Goal: Information Seeking & Learning: Find specific fact

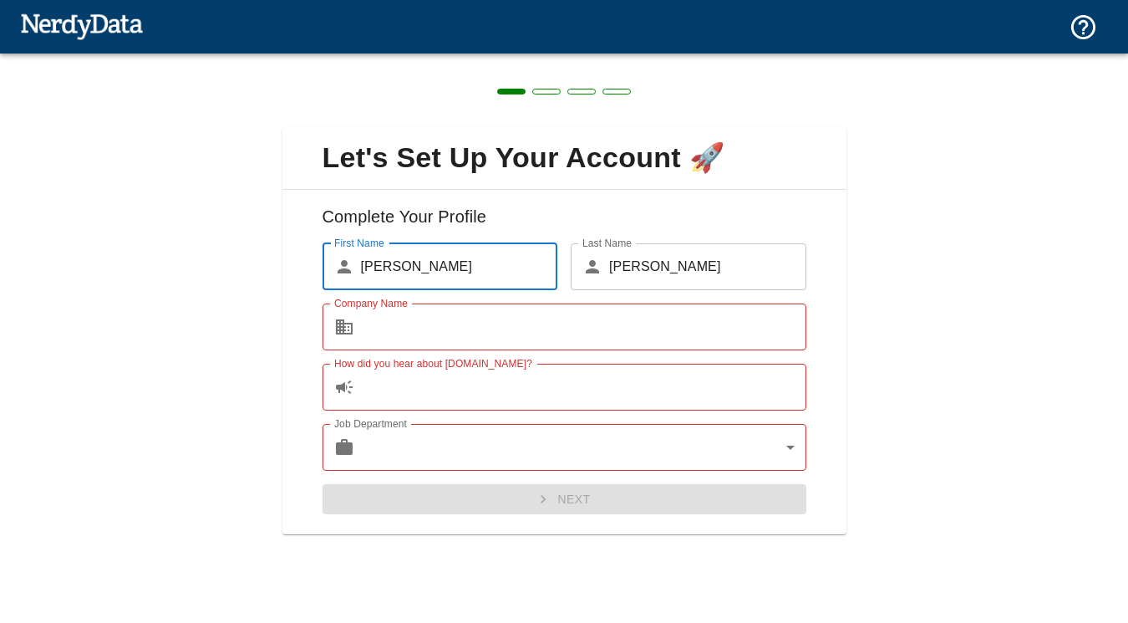
click at [630, 320] on input "Company Name" at bounding box center [583, 326] width 445 height 47
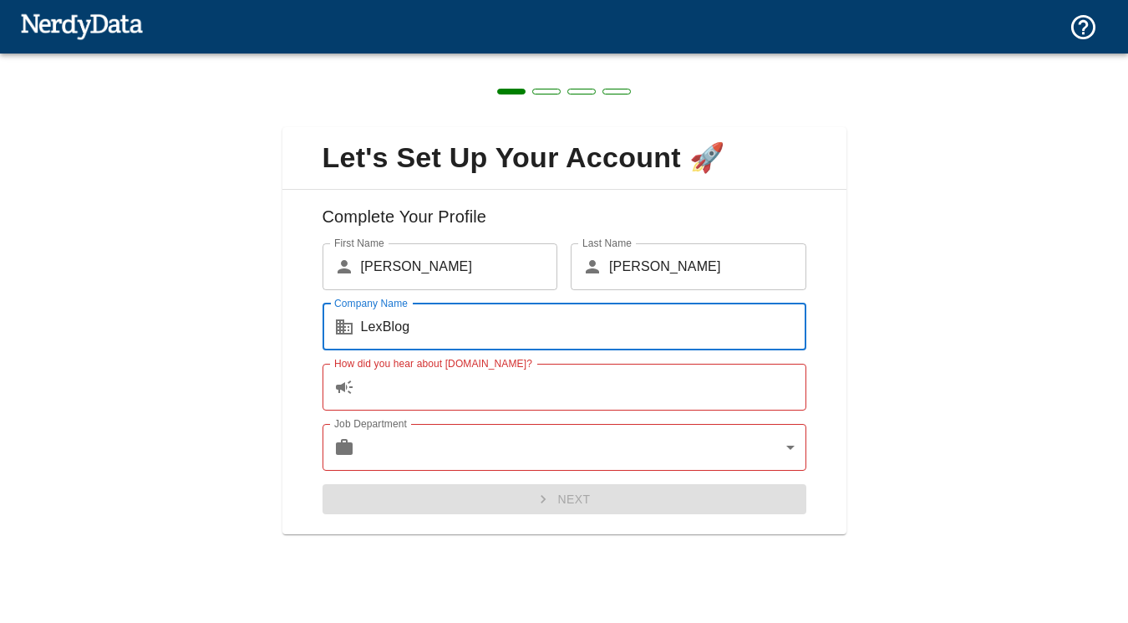
type input "LexBlog"
click at [623, 394] on input "How did you hear about [DOMAIN_NAME]?" at bounding box center [583, 387] width 445 height 47
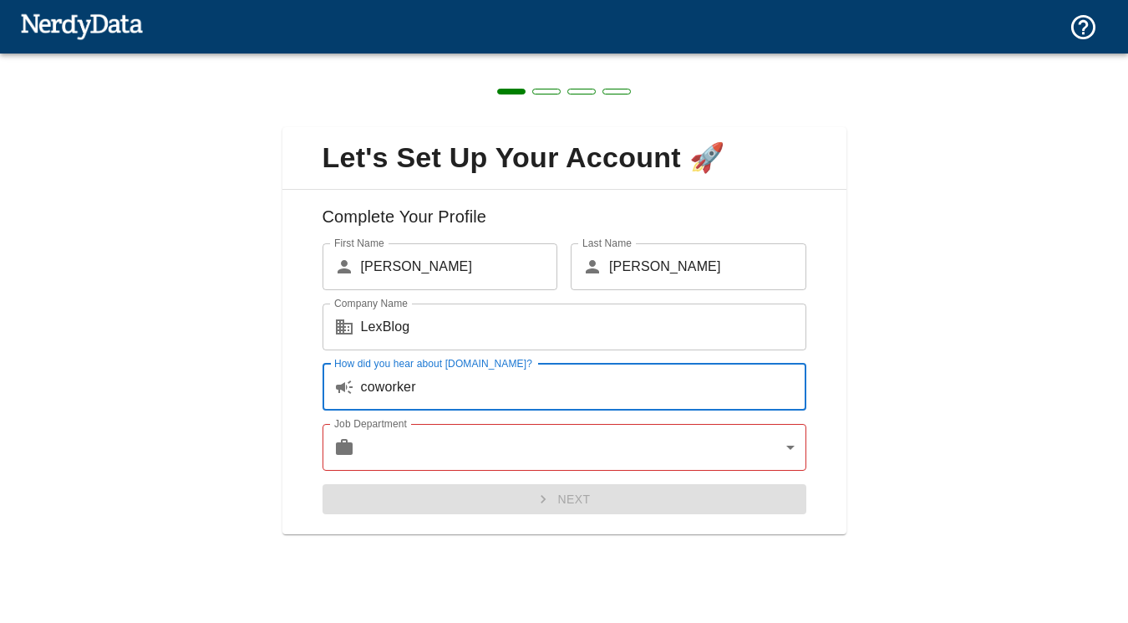
type input "coworker"
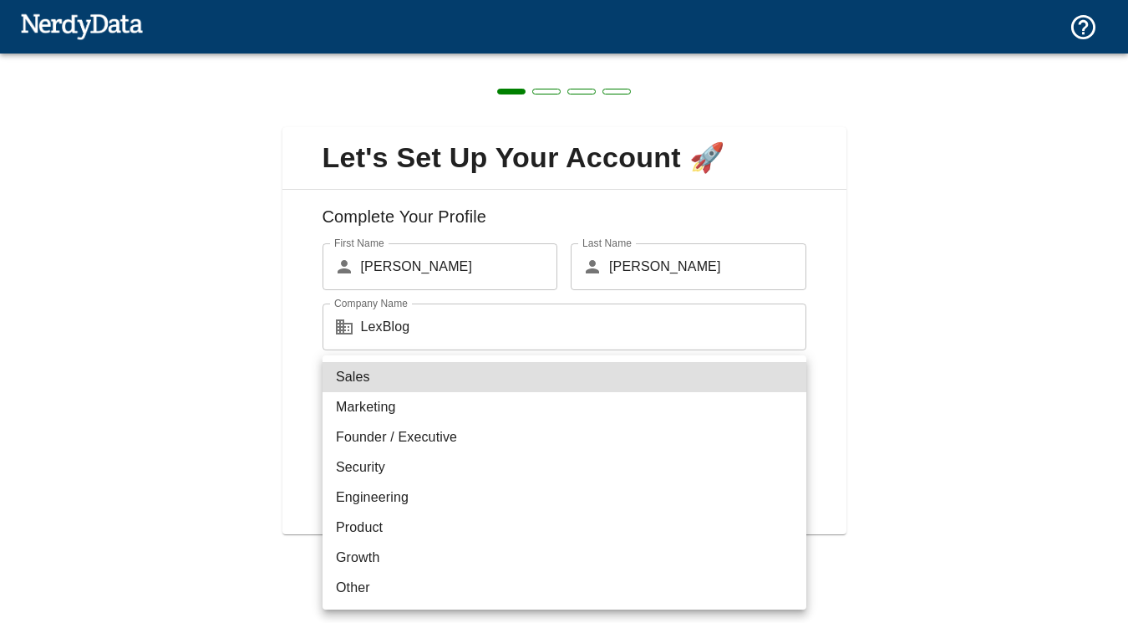
click at [635, 59] on body "Technologies Domains Pricing Products Create a Report Create a list of websites…" at bounding box center [564, 29] width 1128 height 59
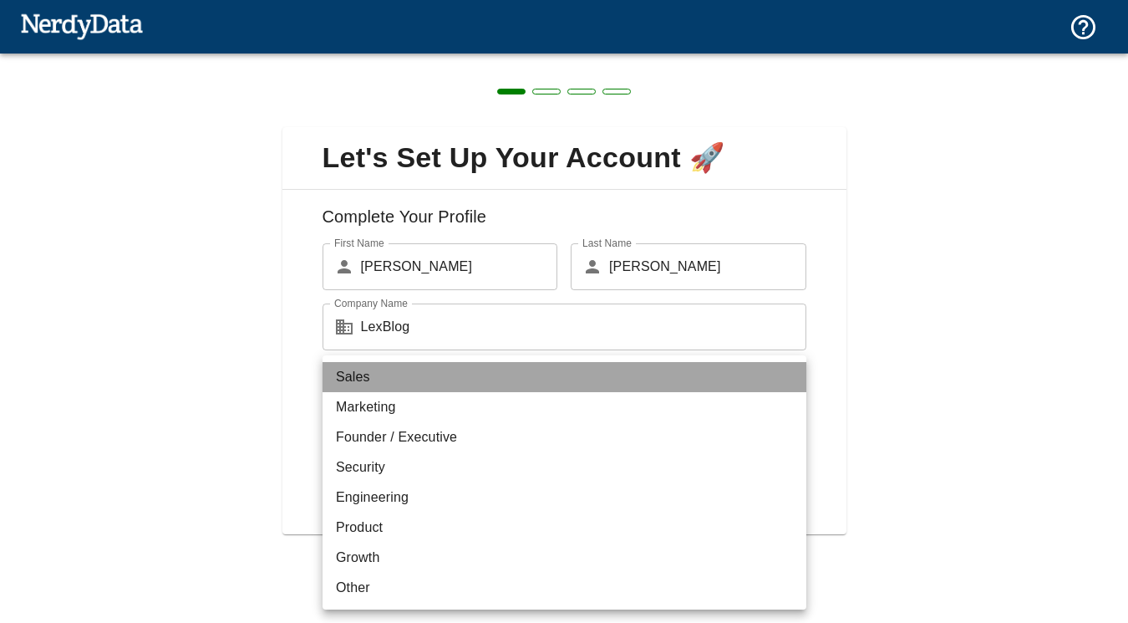
click at [523, 369] on li "Sales" at bounding box center [565, 377] width 484 height 30
type input "sales"
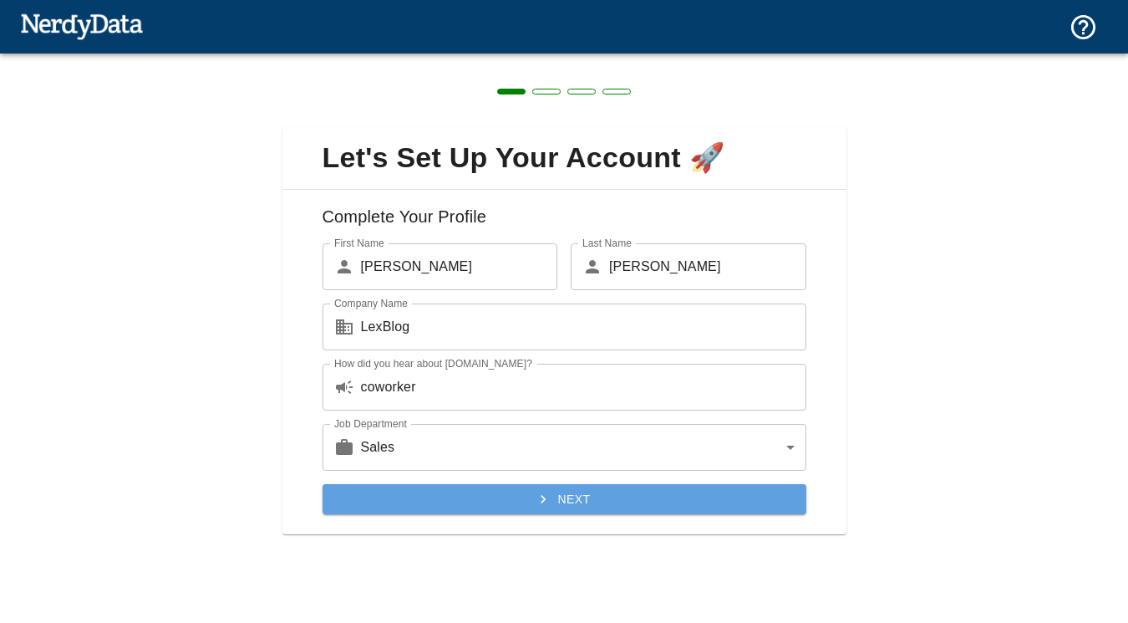
click at [633, 511] on button "Next" at bounding box center [565, 499] width 484 height 31
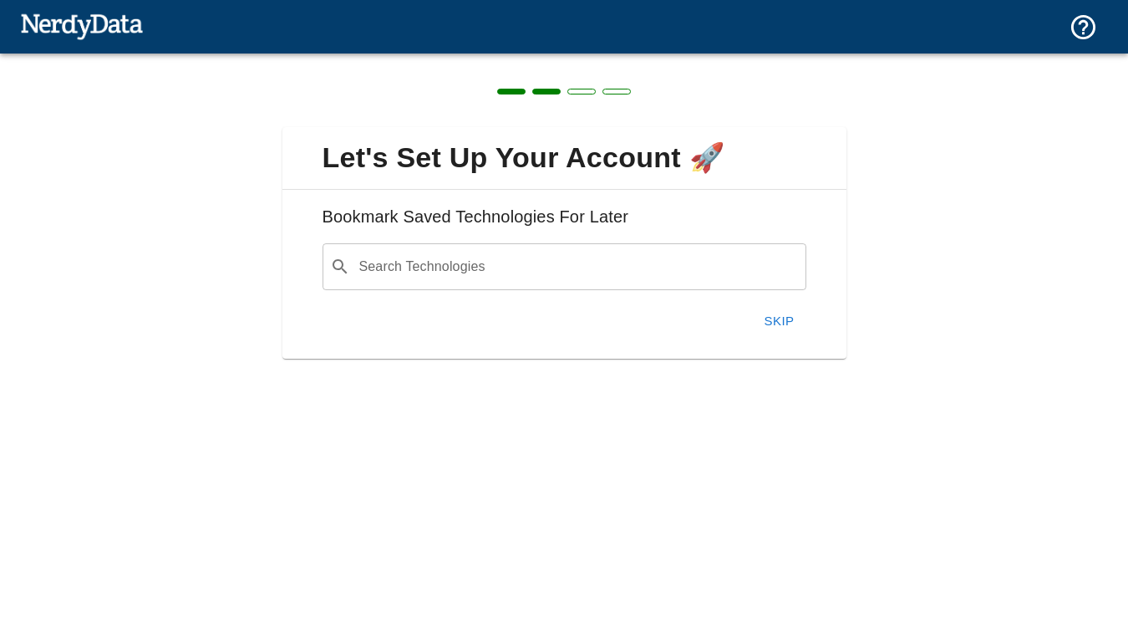
click at [776, 318] on button "Skip" at bounding box center [779, 320] width 53 height 35
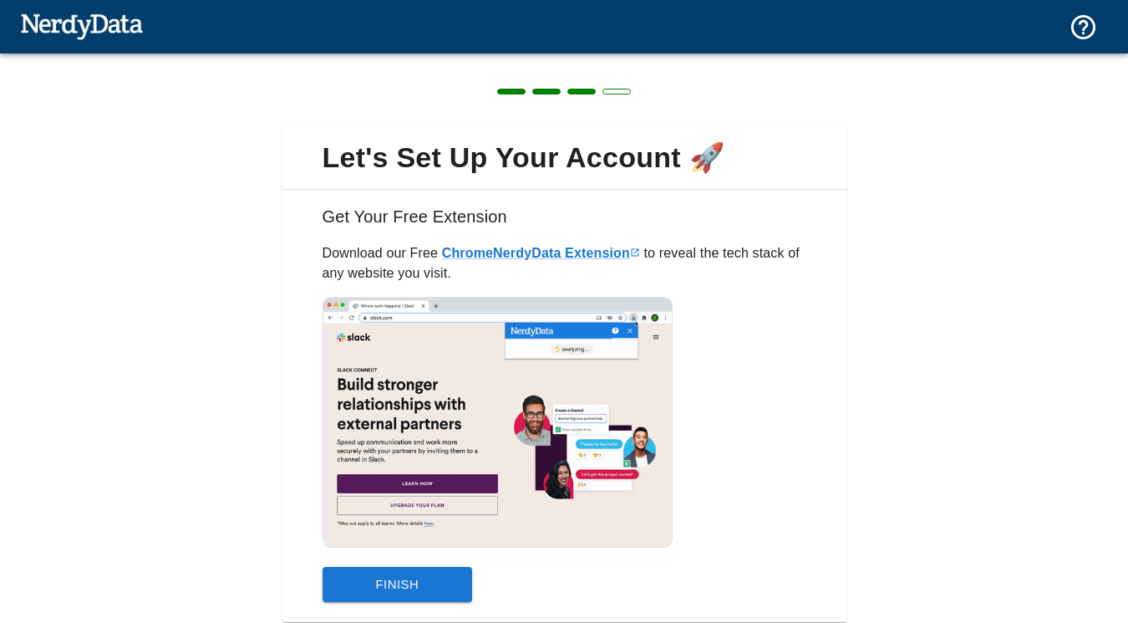
click at [613, 84] on div at bounding box center [564, 90] width 1128 height 74
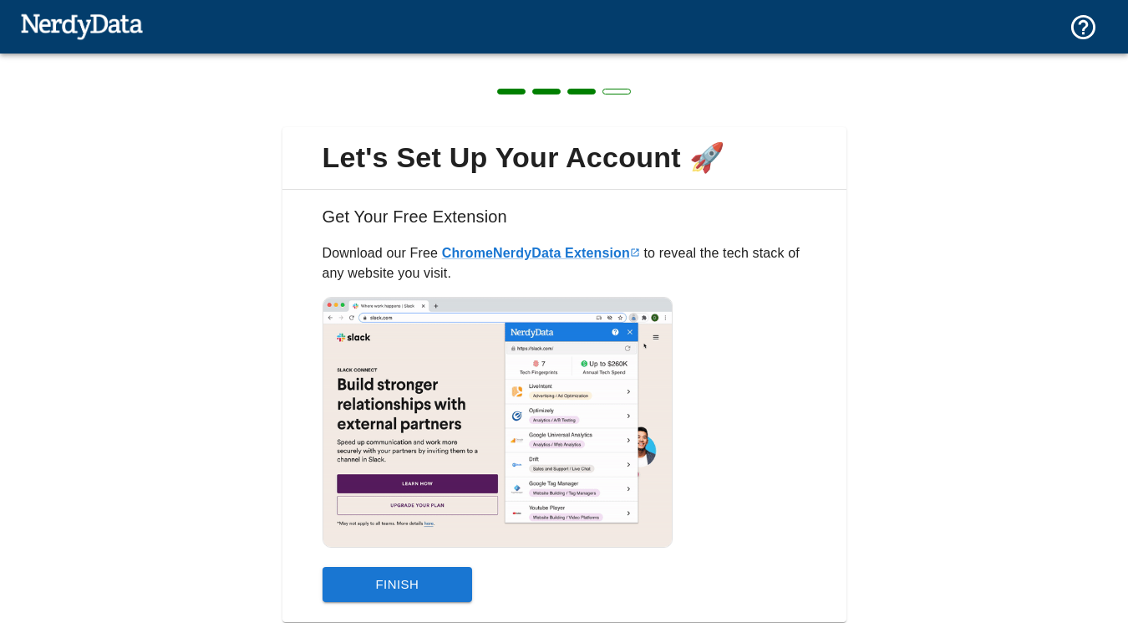
click at [616, 86] on div at bounding box center [564, 90] width 1128 height 74
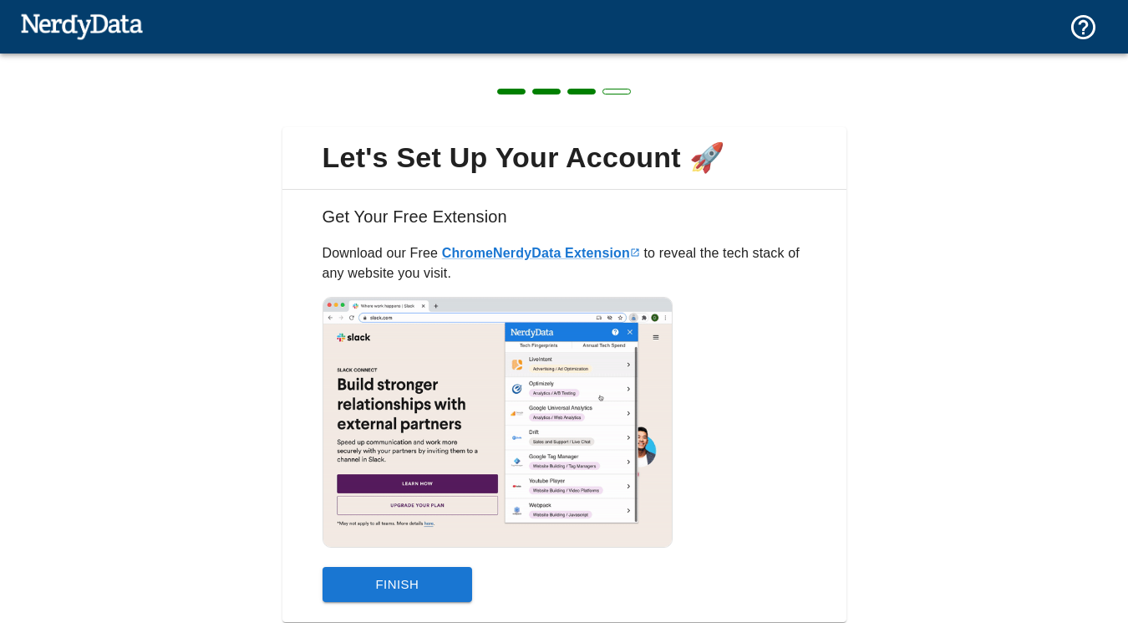
click at [616, 89] on span at bounding box center [617, 92] width 28 height 6
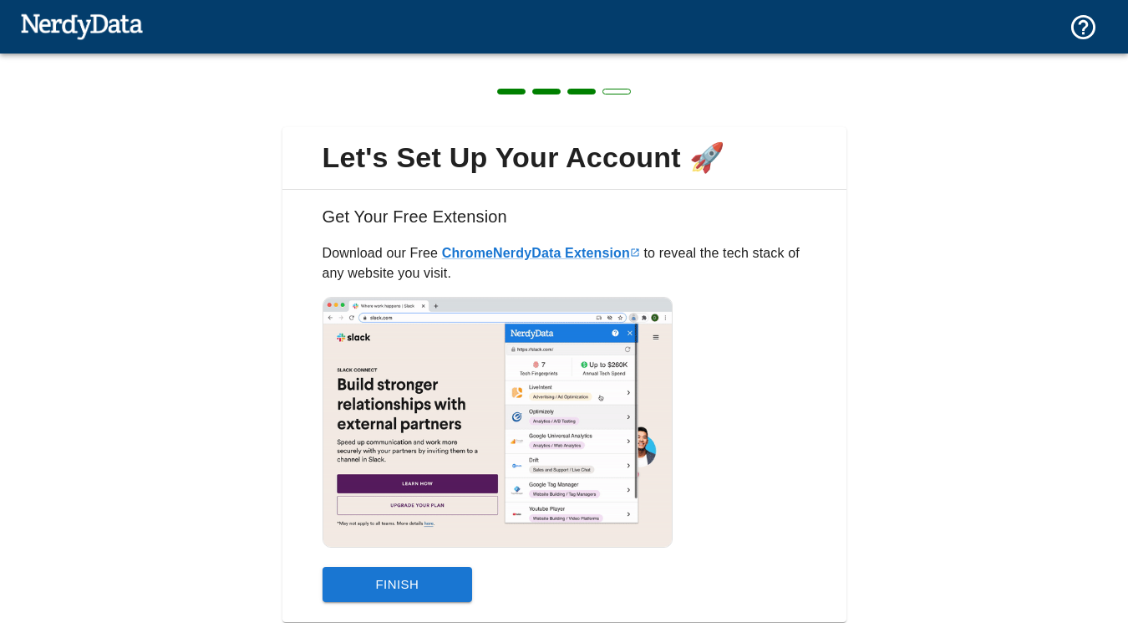
click at [73, 24] on img at bounding box center [81, 25] width 123 height 33
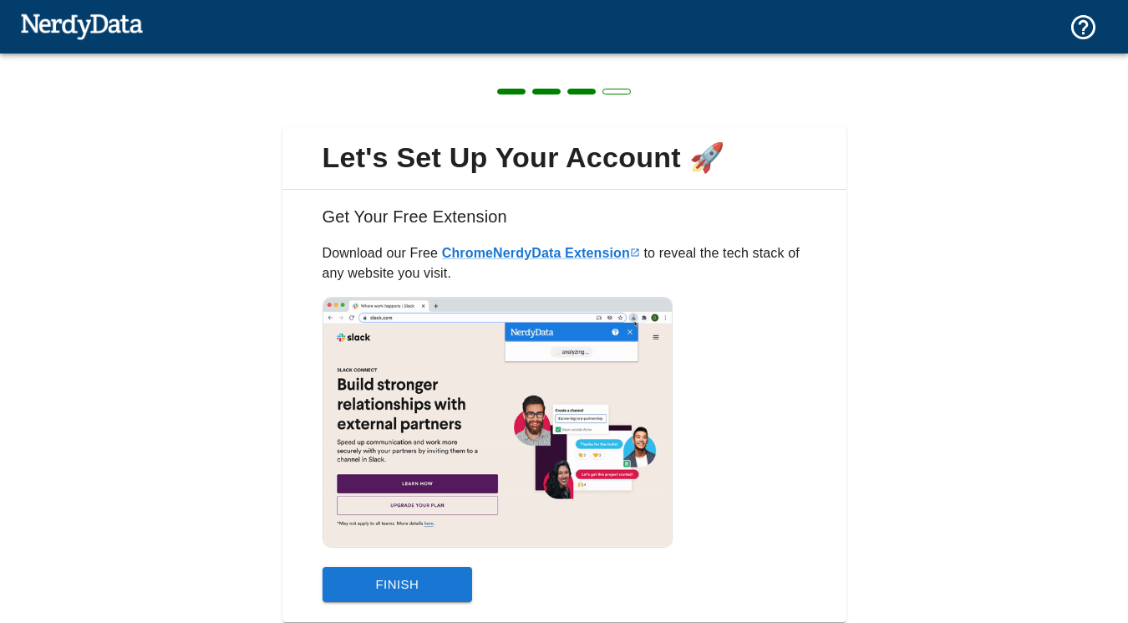
scroll to position [52, 0]
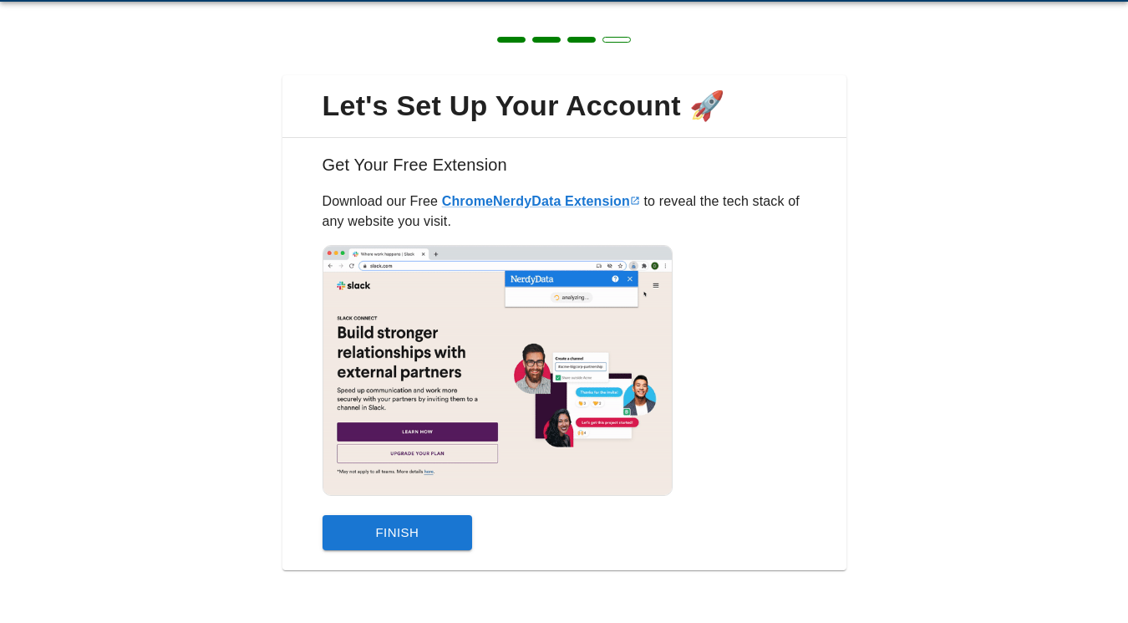
click at [438, 425] on img at bounding box center [498, 370] width 351 height 251
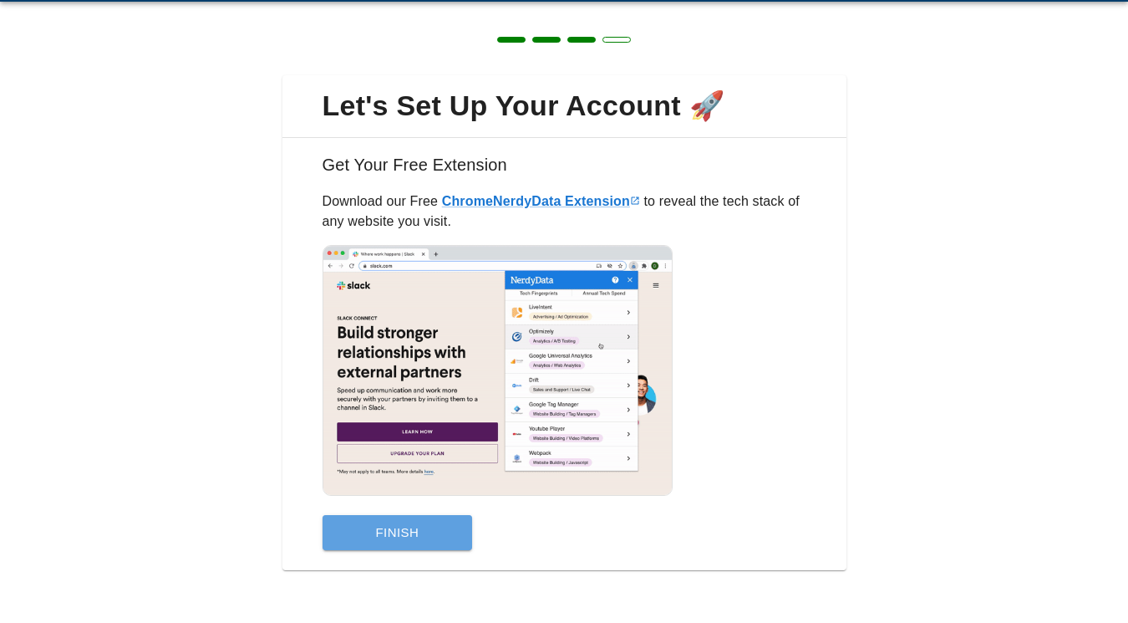
click at [432, 522] on button "Finish" at bounding box center [398, 532] width 150 height 35
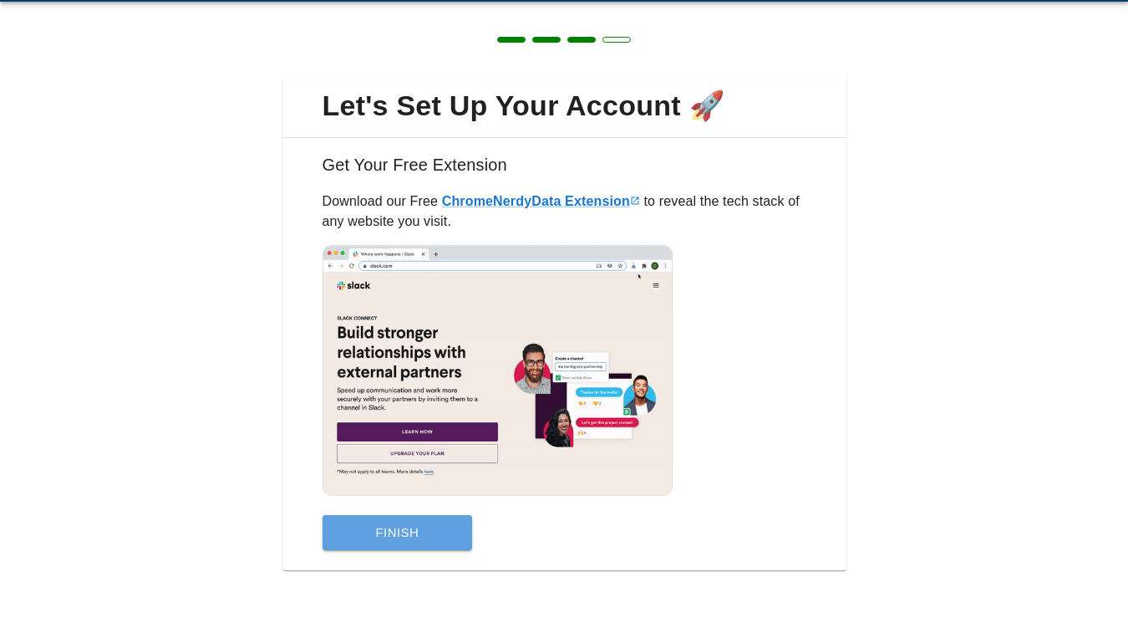
scroll to position [0, 0]
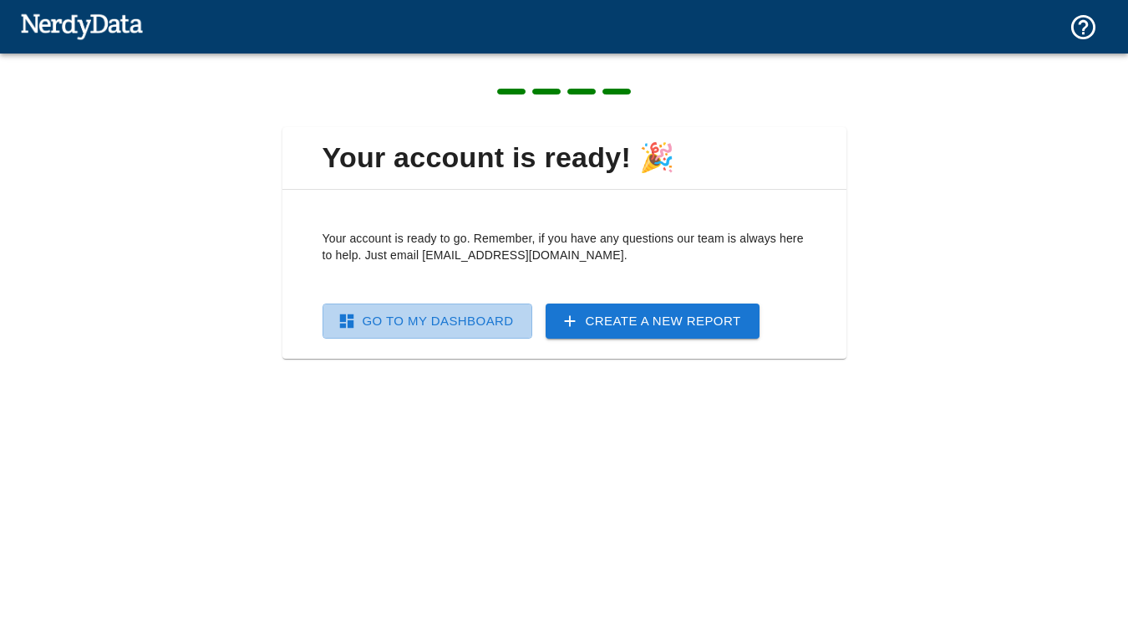
click at [465, 321] on link "Go To My Dashboard" at bounding box center [428, 320] width 210 height 35
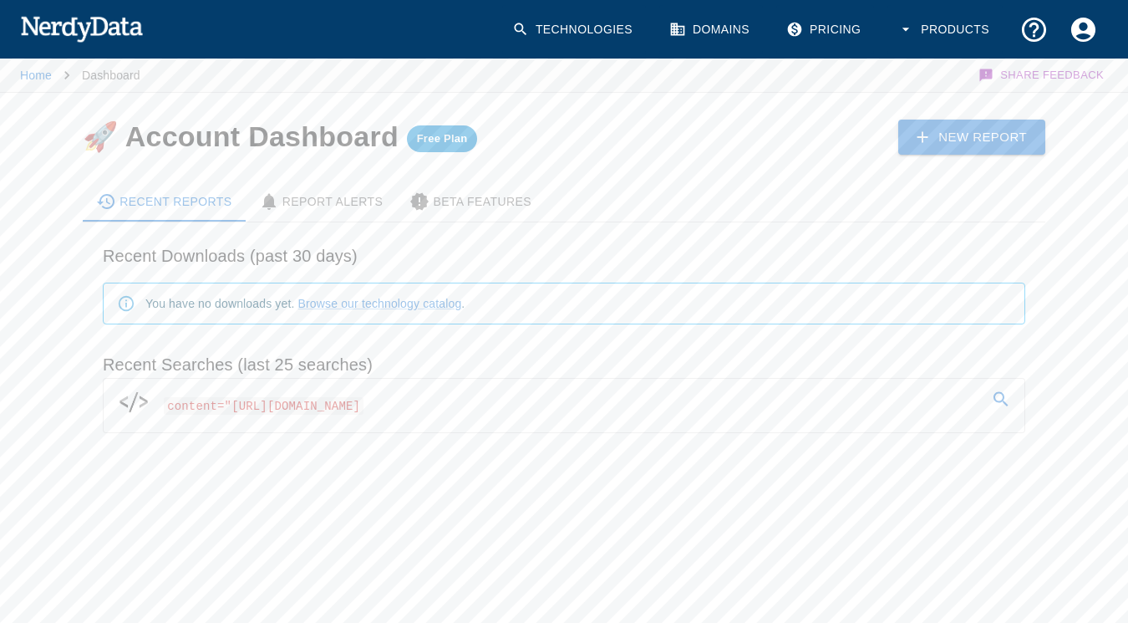
click at [244, 419] on link "content="[URL][DOMAIN_NAME]" at bounding box center [564, 402] width 921 height 47
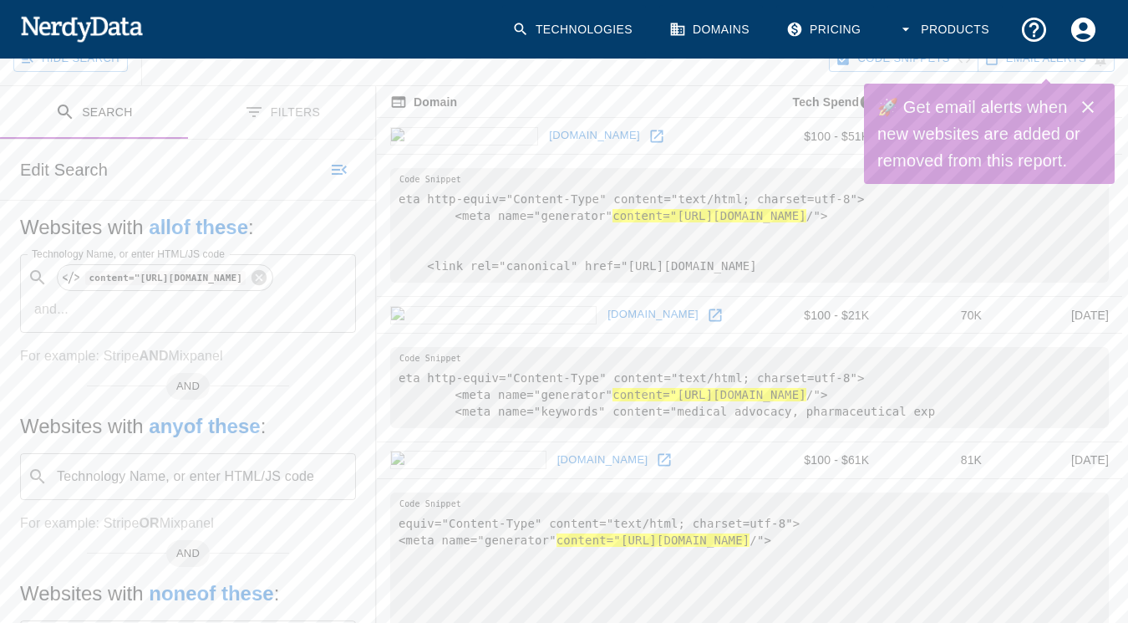
scroll to position [176, 0]
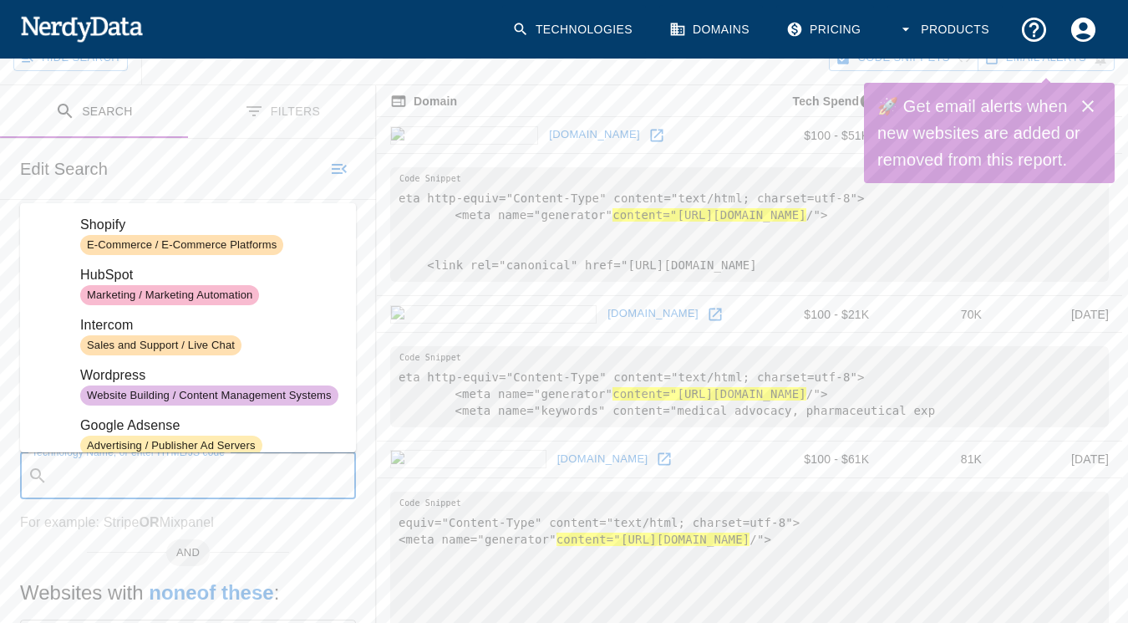
click at [209, 470] on div "Technology Name, or enter HTML/JS code ​ Technology Name, or enter HTML/JS code" at bounding box center [188, 475] width 336 height 47
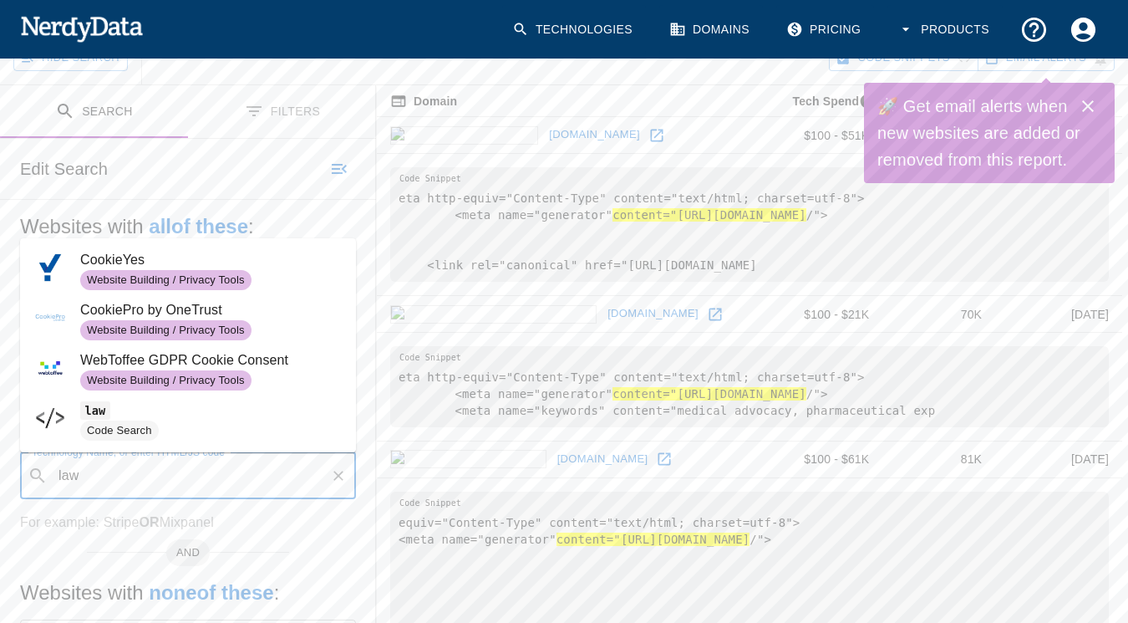
click at [208, 425] on span "Code Search" at bounding box center [211, 430] width 262 height 20
type input "law"
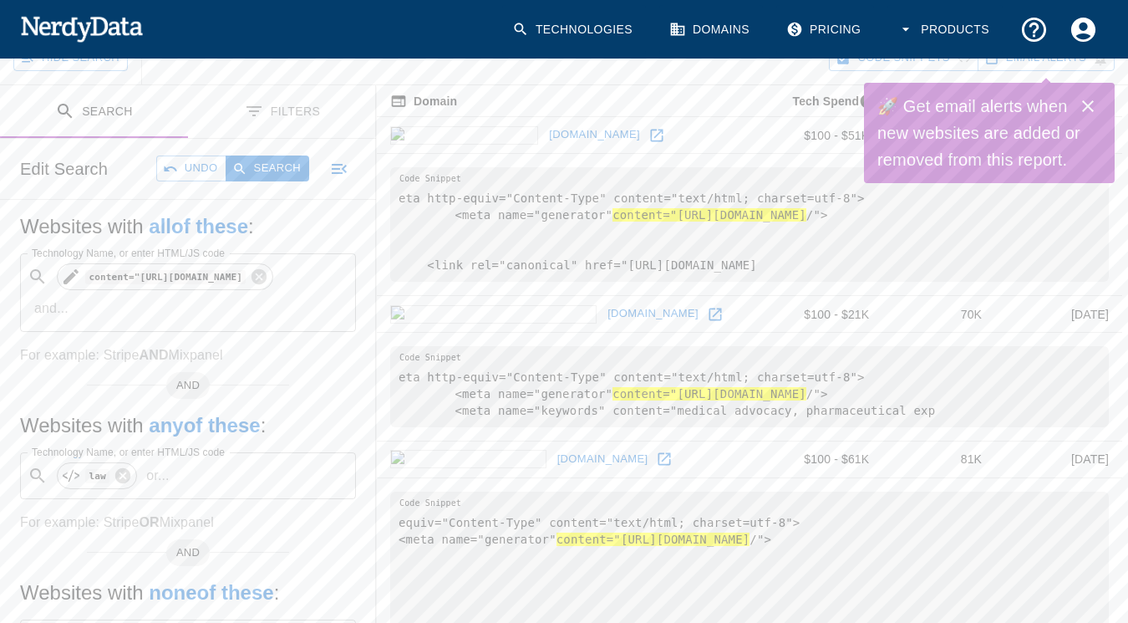
scroll to position [174, 0]
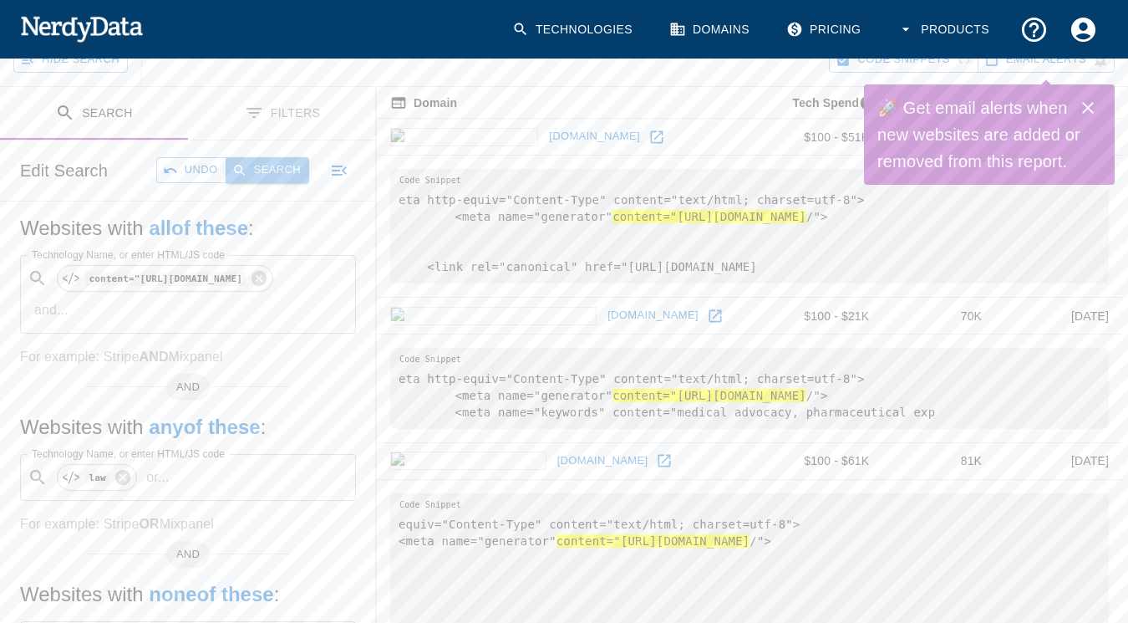
click at [264, 160] on button "Search" at bounding box center [268, 170] width 84 height 26
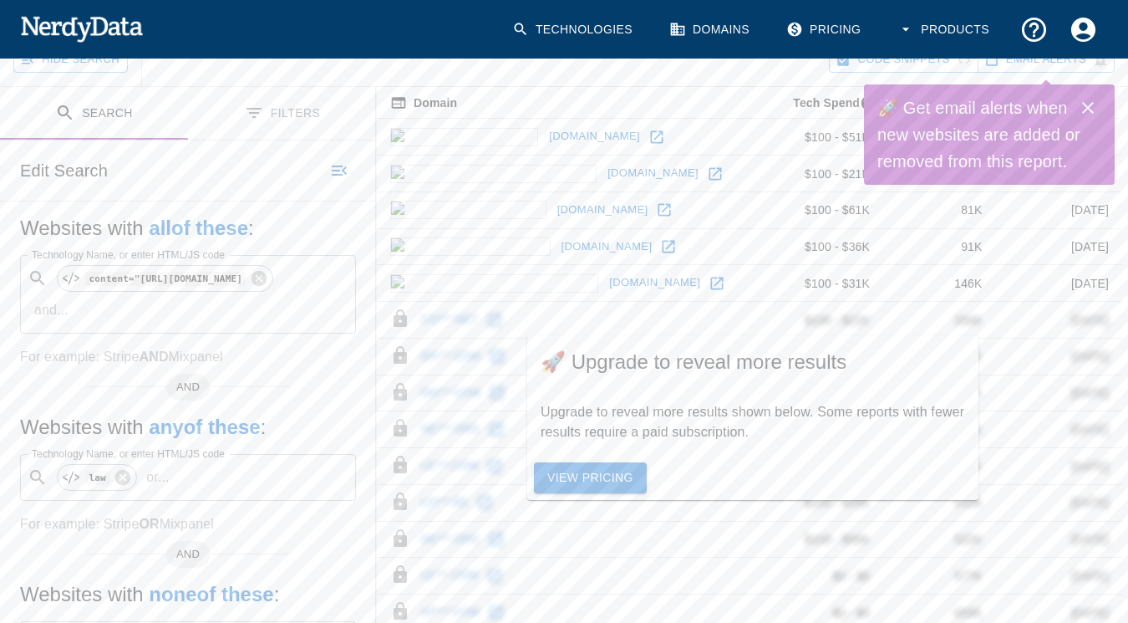
scroll to position [0, 0]
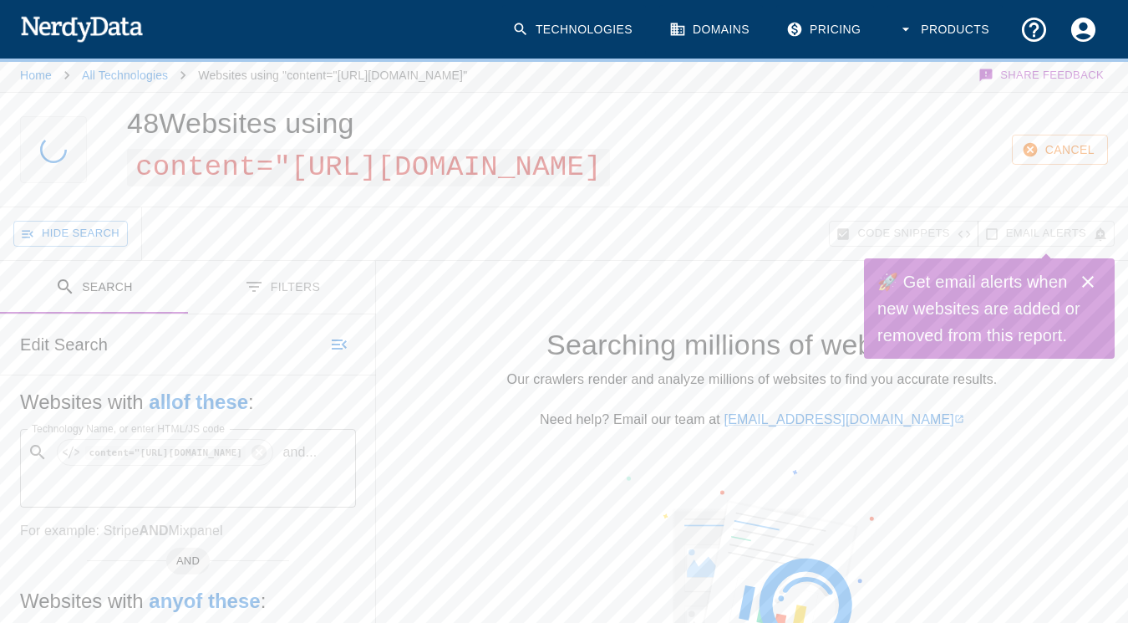
click at [1095, 279] on icon "Close" at bounding box center [1088, 282] width 20 height 20
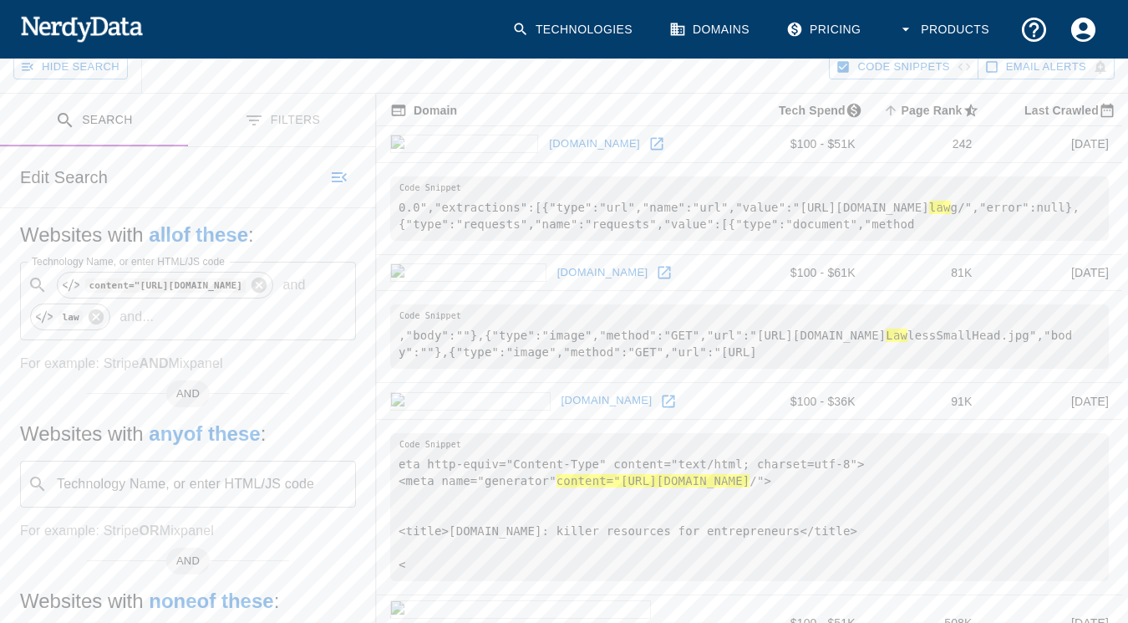
scroll to position [266, 0]
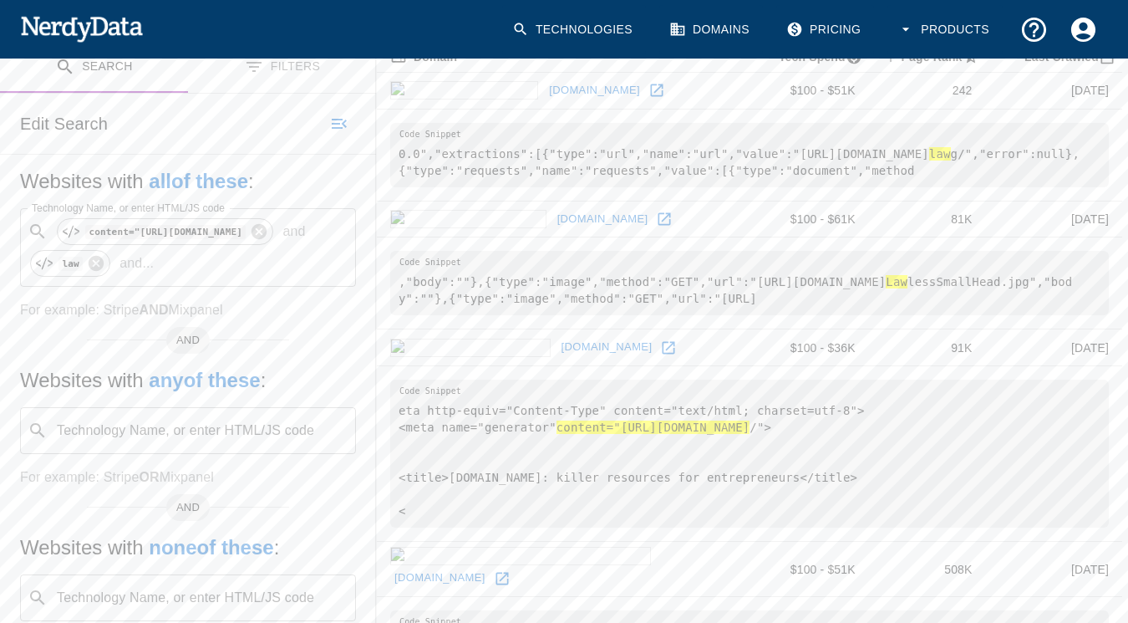
drag, startPoint x: 803, startPoint y: 150, endPoint x: 999, endPoint y: 153, distance: 195.6
click at [1000, 154] on pre "0.0","extractions":[{"type":"url","name":"url","value":"[URL][DOMAIN_NAME] law …" at bounding box center [749, 155] width 719 height 64
drag, startPoint x: 859, startPoint y: 156, endPoint x: 1008, endPoint y: 152, distance: 148.8
click at [1008, 152] on pre "0.0","extractions":[{"type":"url","name":"url","value":"[URL][DOMAIN_NAME] law …" at bounding box center [749, 155] width 719 height 64
copy pre "[DOMAIN_NAME]"
